Goal: Information Seeking & Learning: Learn about a topic

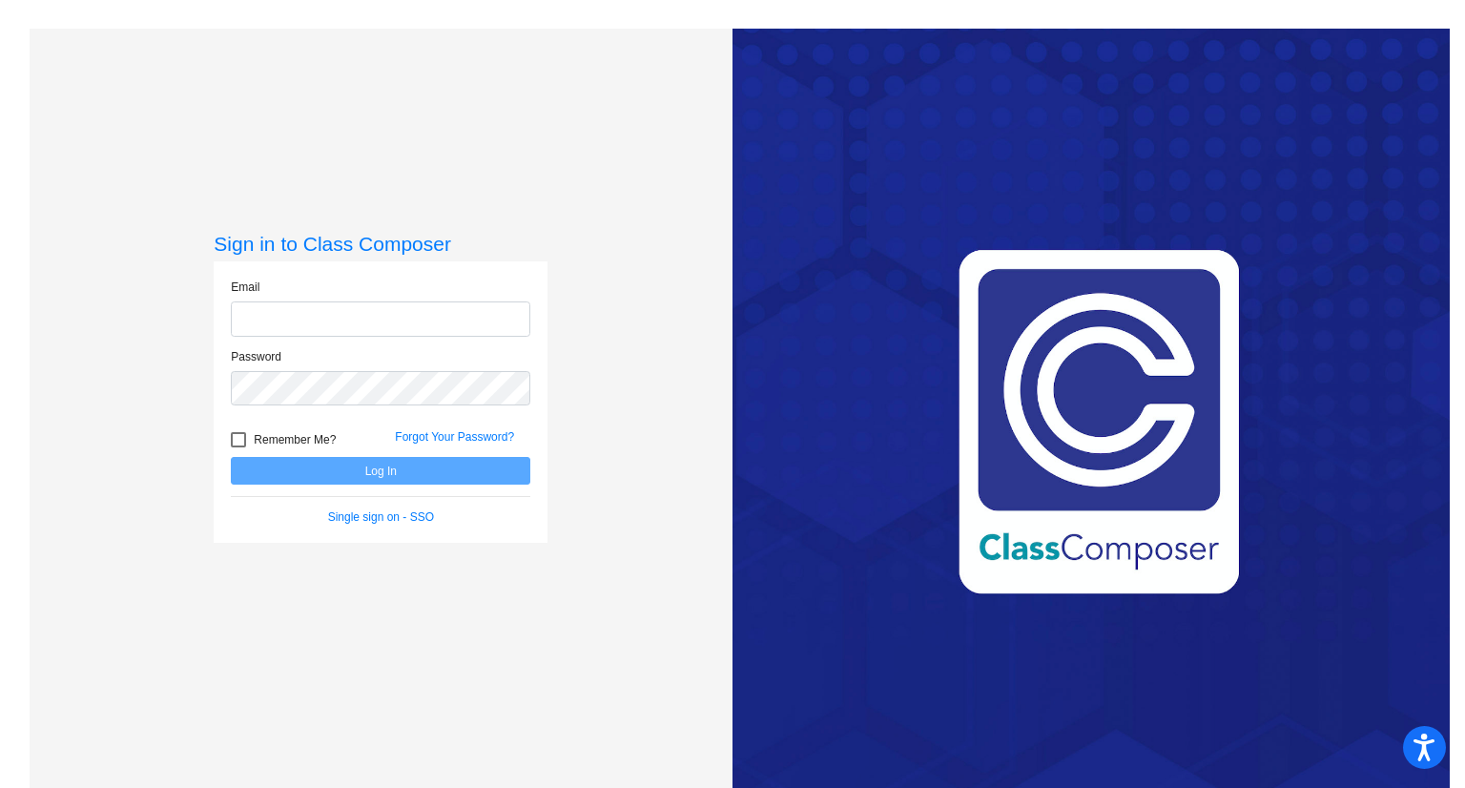
type input "[PERSON_NAME][EMAIL_ADDRESS][PERSON_NAME][DOMAIN_NAME]"
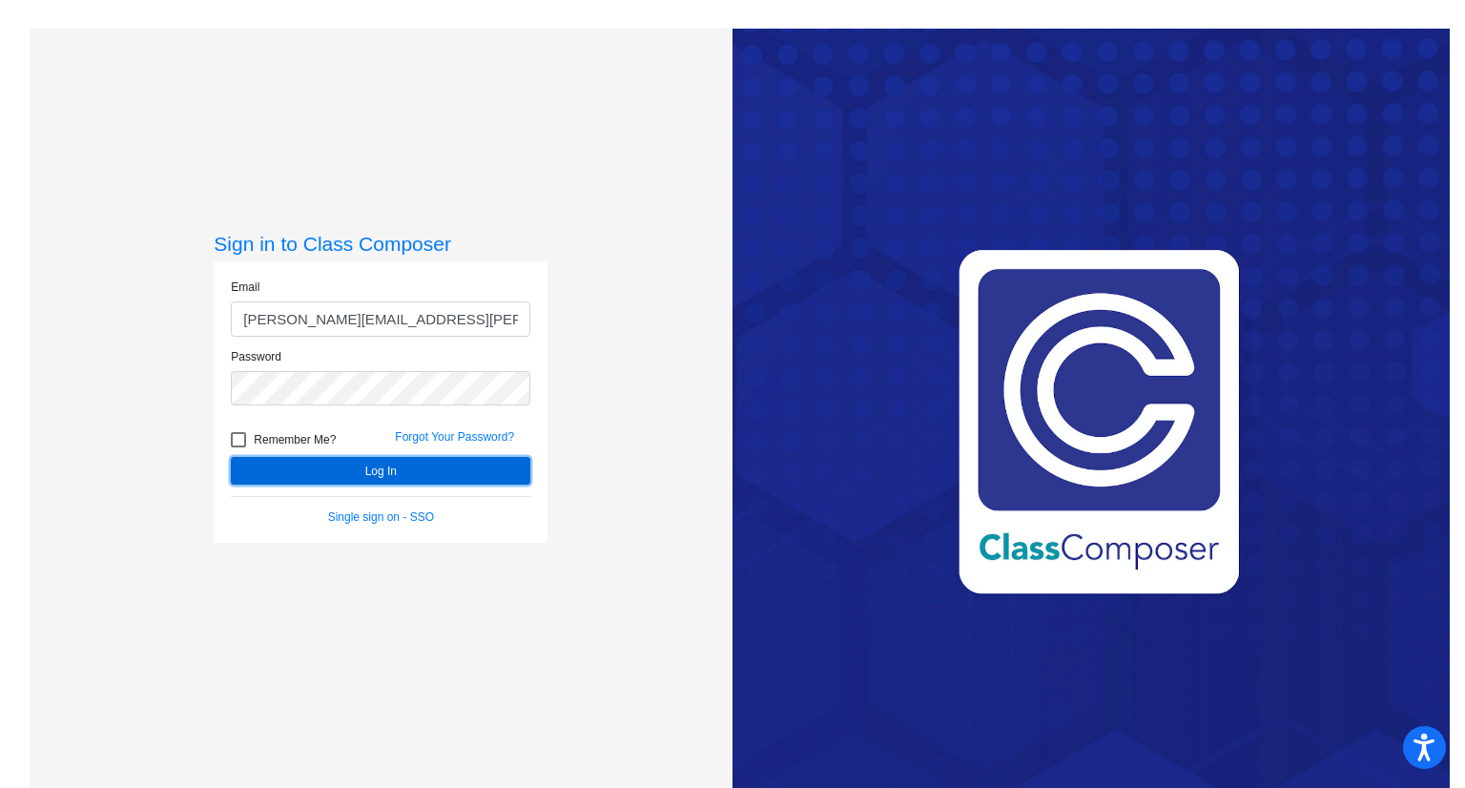
click at [306, 468] on button "Log In" at bounding box center [380, 471] width 299 height 28
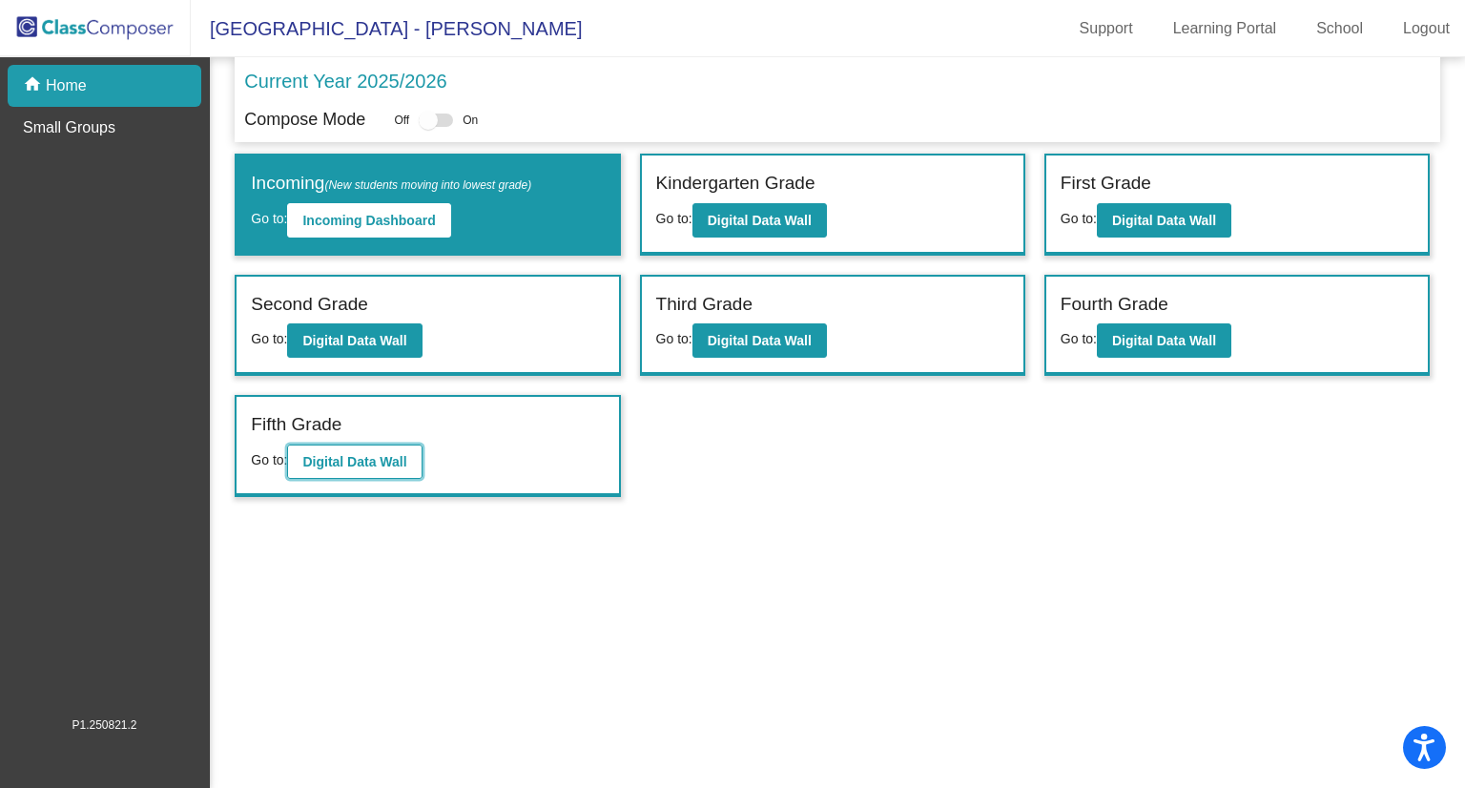
click at [379, 468] on button "Digital Data Wall" at bounding box center [354, 461] width 134 height 34
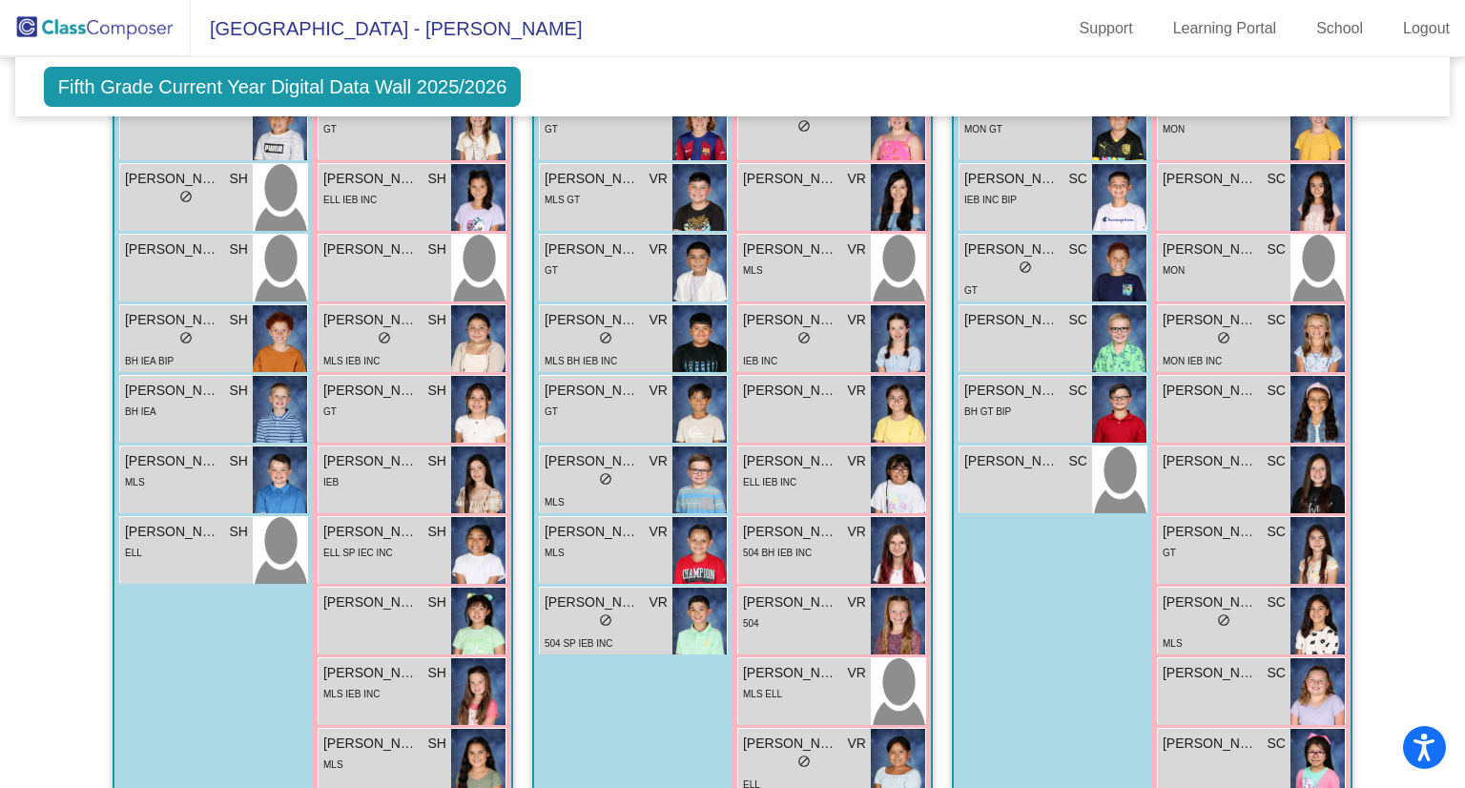
scroll to position [753, 0]
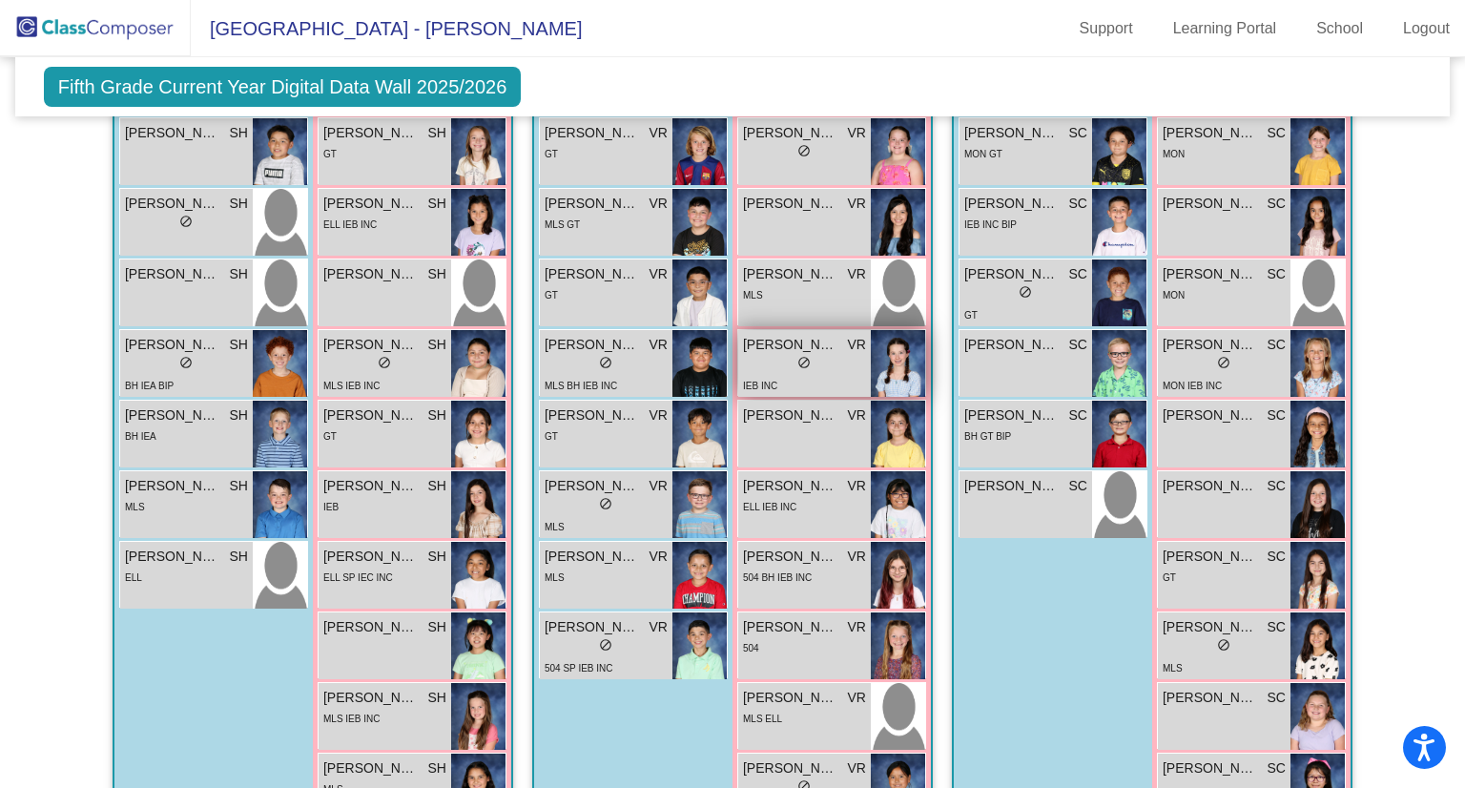
click at [791, 339] on span "[PERSON_NAME]" at bounding box center [790, 345] width 95 height 20
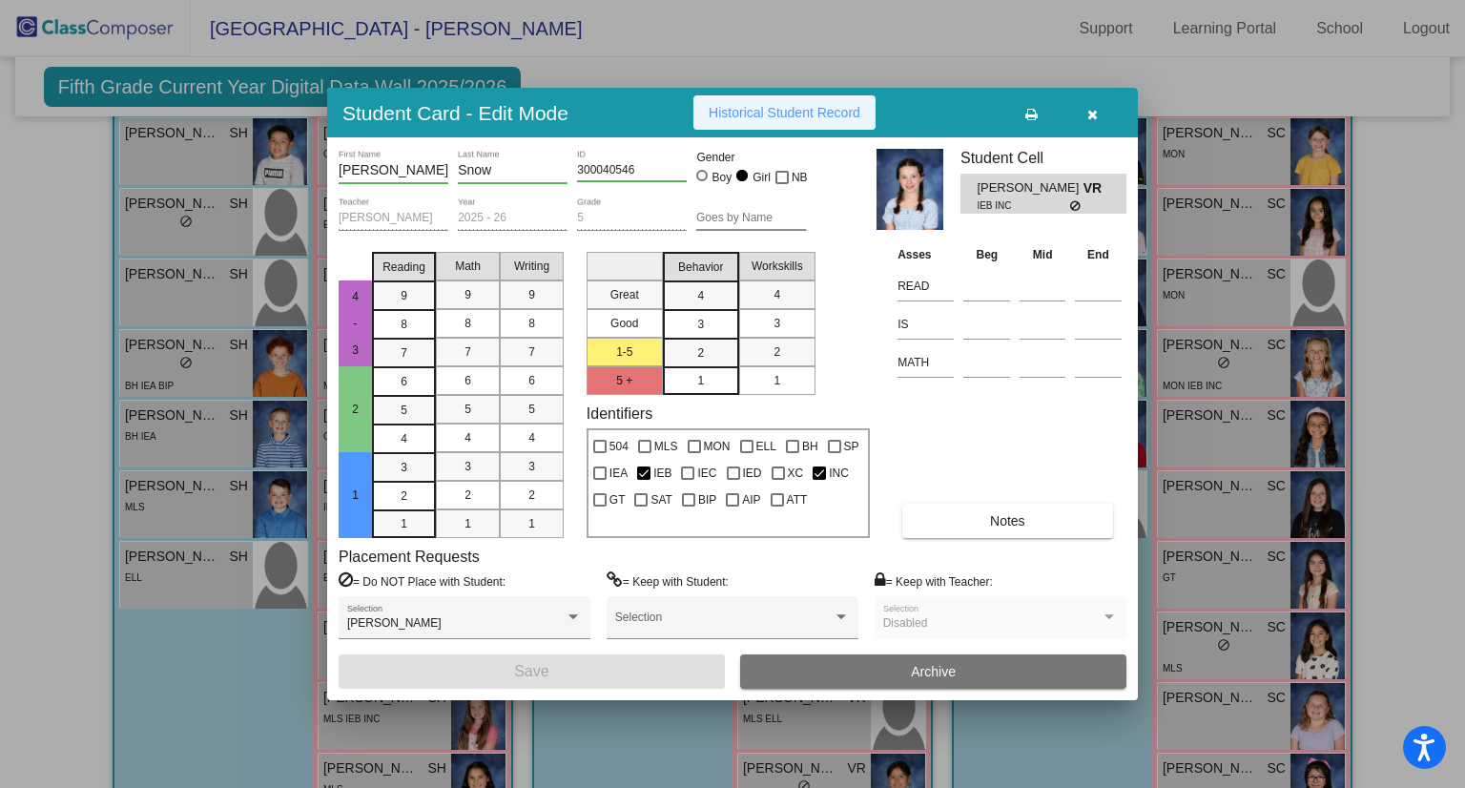
click at [753, 129] on button "Historical Student Record" at bounding box center [784, 112] width 182 height 34
